Goal: Task Accomplishment & Management: Manage account settings

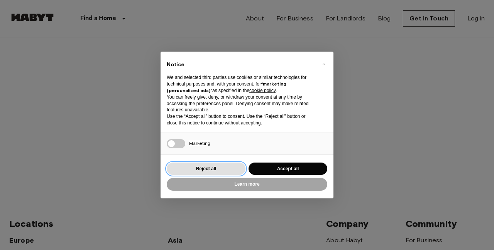
click at [214, 172] on button "Reject all" at bounding box center [206, 169] width 79 height 13
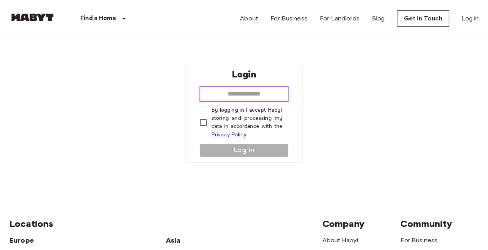
click at [261, 91] on input "email" at bounding box center [243, 93] width 89 height 15
type input "**********"
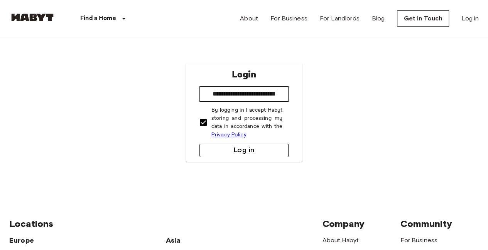
click at [222, 155] on button "Log in" at bounding box center [243, 151] width 89 height 14
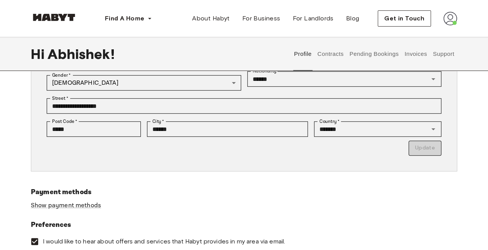
scroll to position [193, 0]
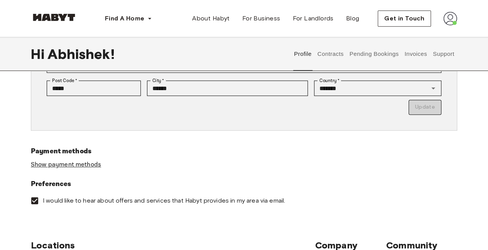
click at [76, 163] on link "Show payment methods" at bounding box center [66, 165] width 70 height 8
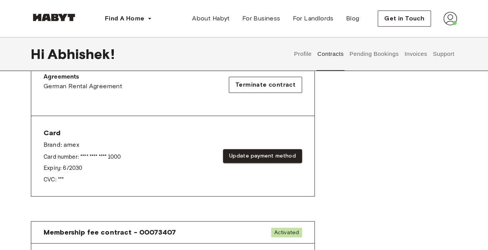
scroll to position [270, 0]
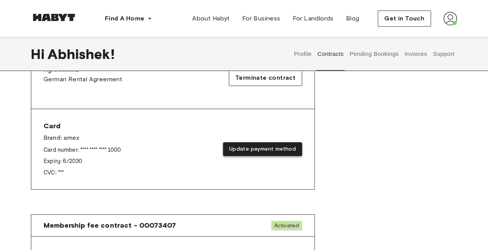
click at [263, 150] on button "Update payment method" at bounding box center [262, 149] width 79 height 14
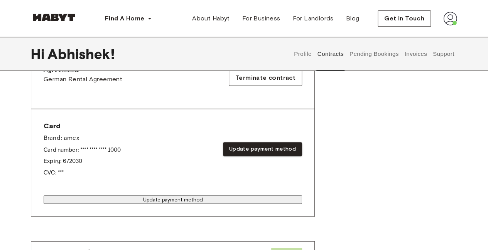
click at [204, 189] on div at bounding box center [173, 188] width 258 height 1
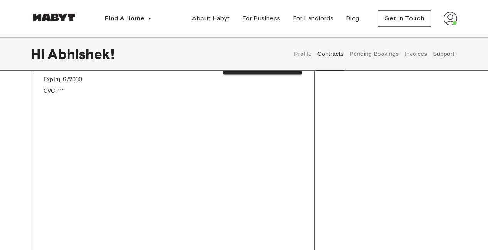
scroll to position [386, 0]
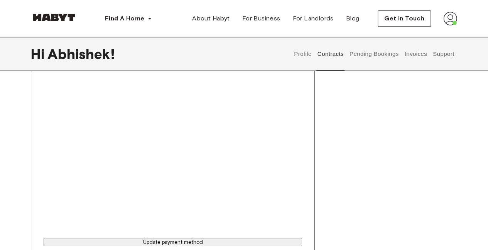
click at [252, 238] on button "Update payment method" at bounding box center [173, 242] width 258 height 8
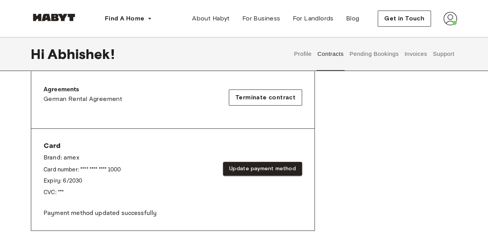
scroll to position [193, 0]
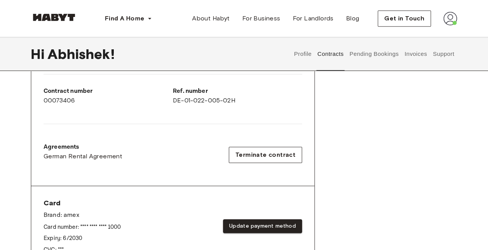
click at [374, 59] on button "Pending Bookings" at bounding box center [373, 54] width 51 height 34
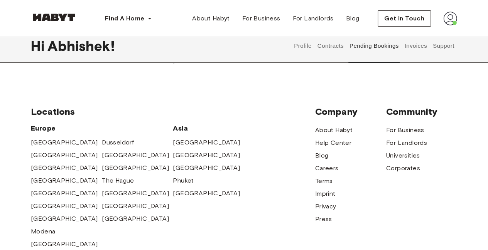
scroll to position [39, 0]
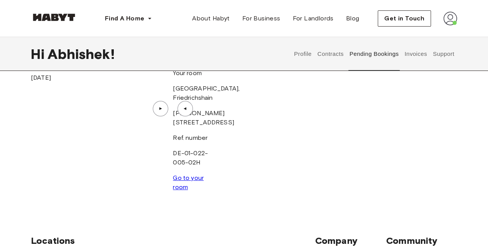
click at [403, 57] on div "Profile Contracts Pending Bookings Invoices Support" at bounding box center [374, 54] width 166 height 34
click at [410, 52] on button "Invoices" at bounding box center [415, 54] width 24 height 34
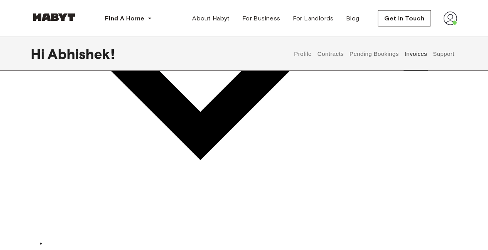
scroll to position [733, 0]
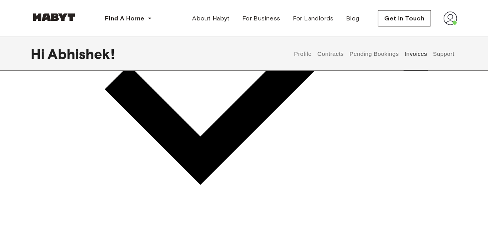
click at [435, 50] on button "Support" at bounding box center [444, 54] width 24 height 34
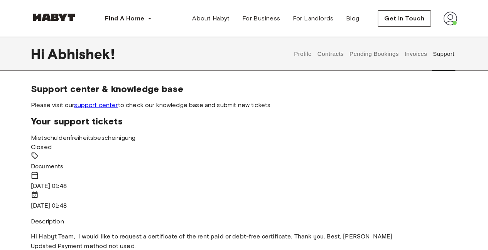
click at [449, 18] on img at bounding box center [450, 19] width 14 height 14
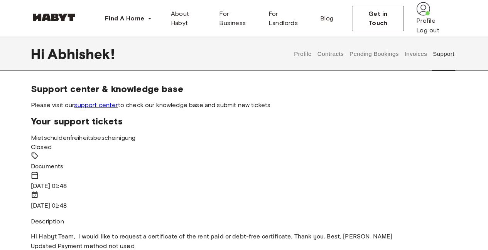
click at [412, 121] on span "Your support tickets" at bounding box center [244, 122] width 426 height 12
click at [368, 100] on section "Support center & knowledge base Please visit our support center to check our kn…" at bounding box center [244, 96] width 426 height 26
click at [94, 105] on link "support center" at bounding box center [96, 104] width 44 height 7
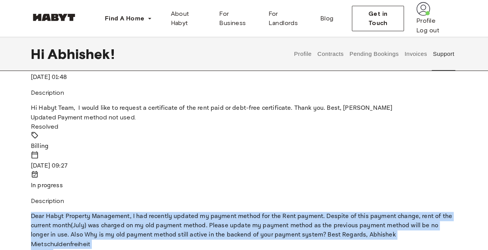
scroll to position [138, 0]
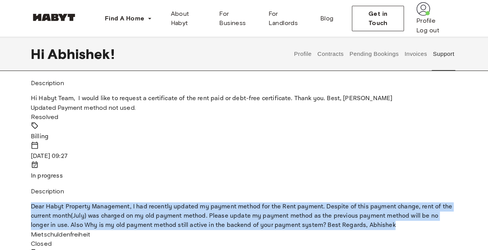
drag, startPoint x: 174, startPoint y: 150, endPoint x: 236, endPoint y: 112, distance: 72.9
click at [236, 112] on div "Updated Payment method not used. Resolved Billing [DATE] 09:27 In progress Desc…" at bounding box center [244, 166] width 426 height 127
copy p "Dear Habyt Property Management, I had recently updated my payment method for th…"
